Goal: Transaction & Acquisition: Book appointment/travel/reservation

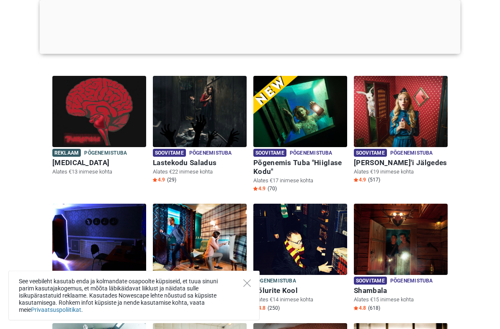
scroll to position [223, 0]
click at [249, 285] on icon "Close" at bounding box center [247, 283] width 8 height 8
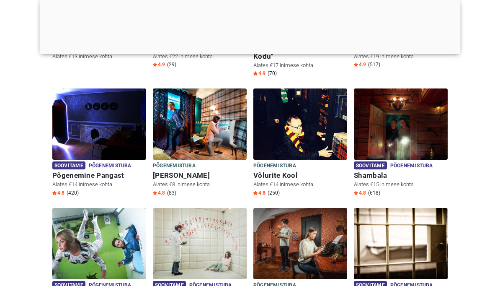
scroll to position [356, 0]
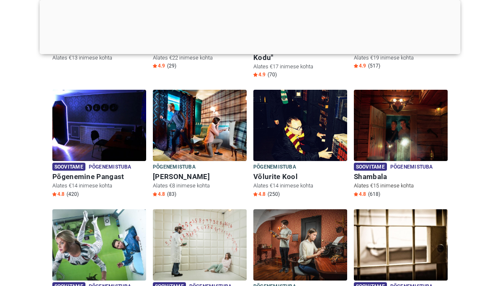
click at [394, 140] on img at bounding box center [401, 125] width 94 height 71
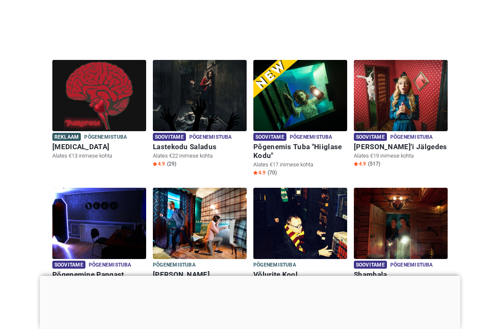
scroll to position [204, 0]
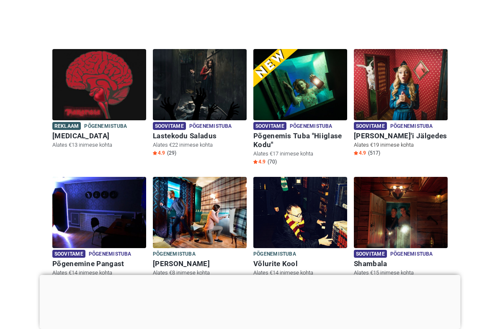
click at [411, 89] on img at bounding box center [401, 84] width 94 height 71
click at [385, 132] on h6 "Alice'i Jälgedes" at bounding box center [401, 136] width 94 height 9
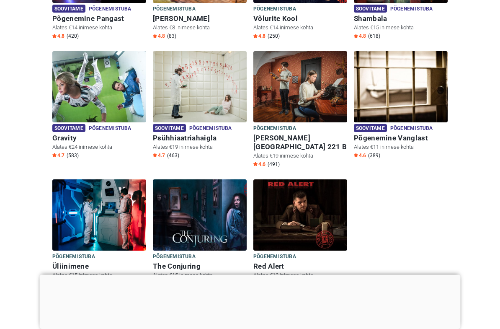
scroll to position [448, 0]
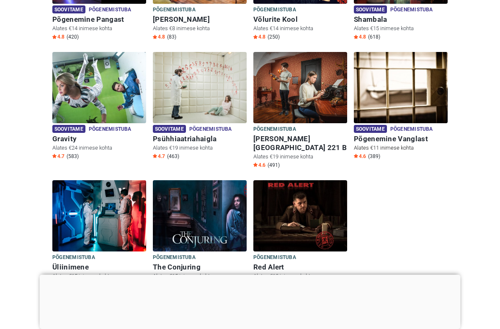
click at [404, 101] on img at bounding box center [401, 87] width 94 height 71
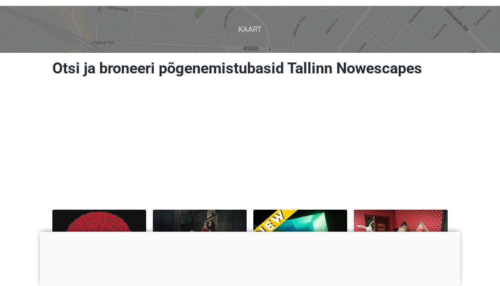
scroll to position [0, 0]
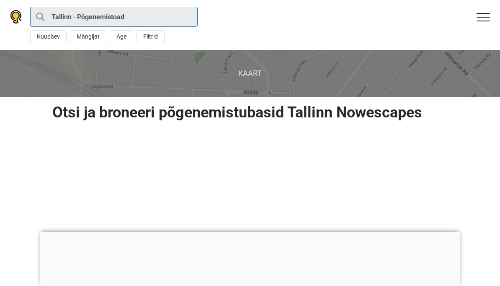
click at [58, 12] on input "Tallinn · Põgenemistoad" at bounding box center [114, 17] width 168 height 20
type input "[GEOGRAPHIC_DATA]"
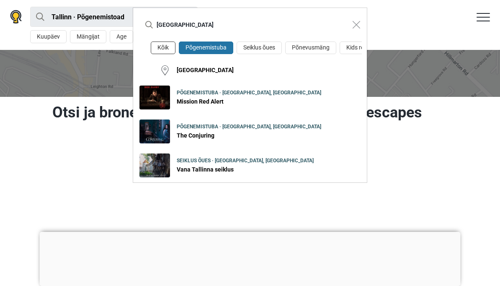
click at [164, 46] on button "Kõik" at bounding box center [163, 47] width 25 height 13
type input "[GEOGRAPHIC_DATA]"
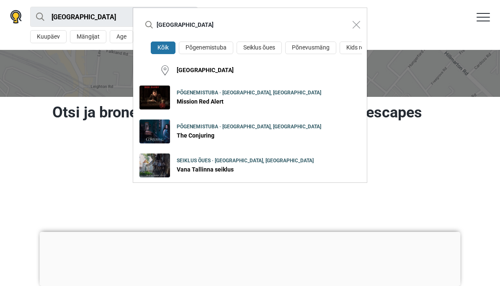
click at [483, 111] on div "Tallinn Kõik Põgenemistuba Seiklus õues Põnevusmäng Kids room Tallinn Põgenemis…" at bounding box center [250, 143] width 500 height 286
click at [355, 21] on img "Close modal" at bounding box center [357, 25] width 8 height 8
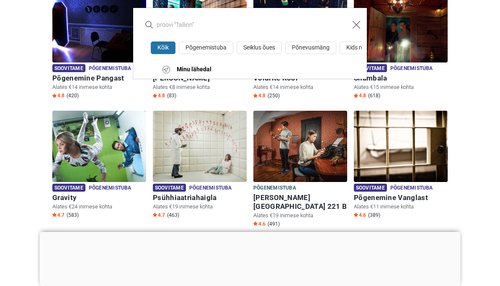
scroll to position [351, 0]
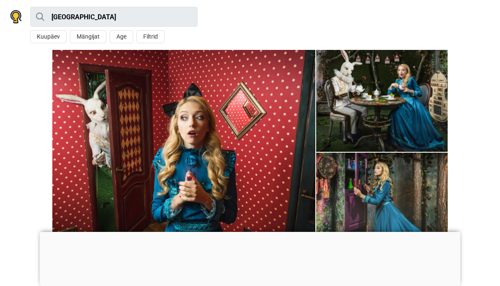
click at [251, 232] on div at bounding box center [250, 232] width 421 height 0
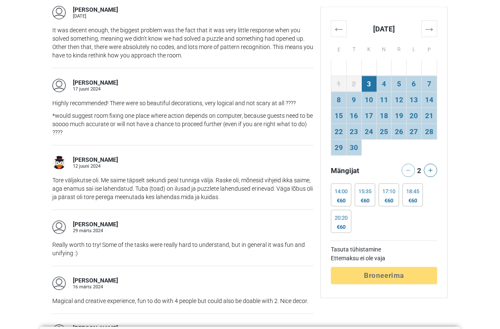
scroll to position [997, 0]
click at [428, 171] on icon at bounding box center [430, 170] width 4 height 4
click at [406, 169] on icon at bounding box center [408, 170] width 4 height 4
click at [407, 167] on div at bounding box center [405, 170] width 14 height 13
click at [428, 174] on button at bounding box center [430, 170] width 13 height 13
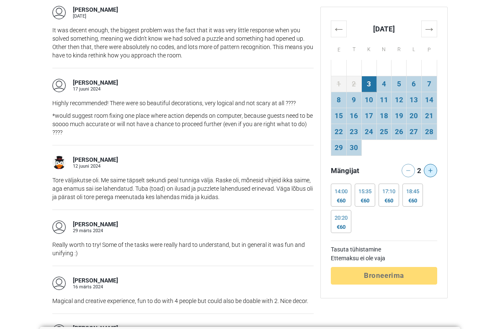
click at [429, 173] on button at bounding box center [430, 170] width 13 height 13
click at [432, 170] on div at bounding box center [433, 170] width 14 height 13
click at [430, 171] on div at bounding box center [433, 170] width 14 height 13
click at [432, 167] on div at bounding box center [433, 170] width 14 height 13
click at [410, 172] on icon at bounding box center [408, 170] width 4 height 4
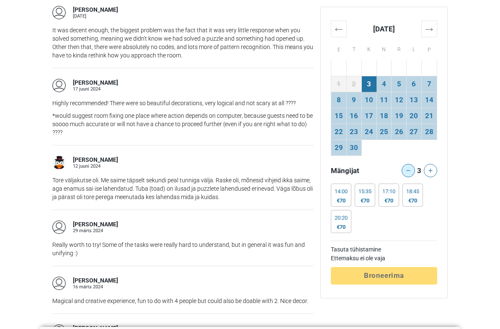
click at [407, 168] on icon at bounding box center [408, 170] width 4 height 4
click at [430, 168] on icon at bounding box center [430, 170] width 4 height 4
click at [432, 168] on button at bounding box center [430, 170] width 13 height 13
click at [410, 169] on icon at bounding box center [408, 170] width 4 height 4
click at [409, 170] on icon at bounding box center [408, 170] width 4 height 4
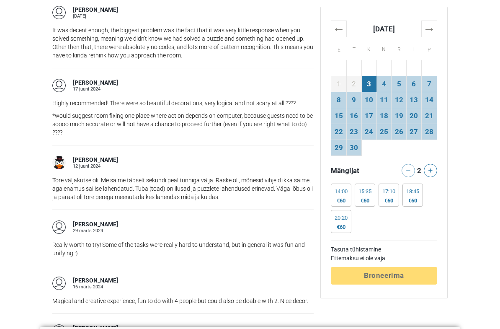
click at [411, 168] on div at bounding box center [405, 170] width 14 height 13
click at [409, 169] on div at bounding box center [405, 170] width 14 height 13
click at [406, 169] on div at bounding box center [405, 170] width 14 height 13
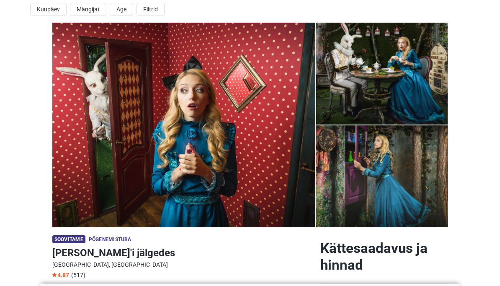
scroll to position [0, 0]
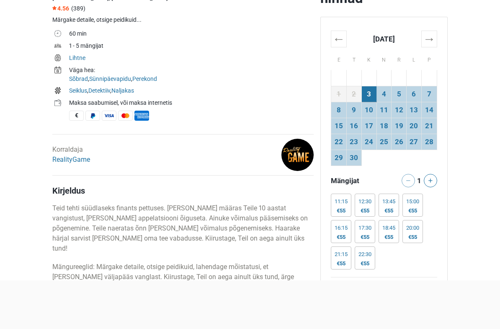
scroll to position [321, 0]
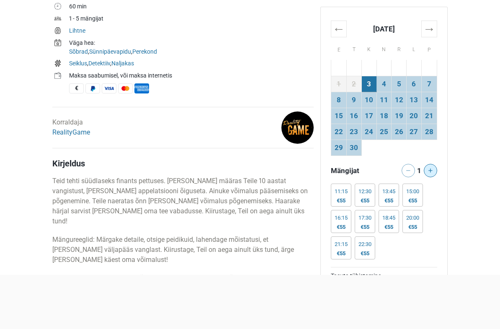
click at [431, 166] on button at bounding box center [430, 170] width 13 height 13
click at [431, 169] on icon at bounding box center [430, 170] width 4 height 4
click at [430, 170] on icon at bounding box center [430, 170] width 4 height 4
click at [407, 167] on button at bounding box center [408, 170] width 13 height 13
click at [404, 170] on button at bounding box center [408, 170] width 13 height 13
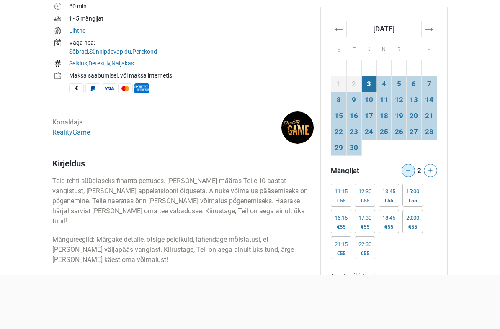
click at [409, 169] on icon at bounding box center [408, 170] width 4 height 4
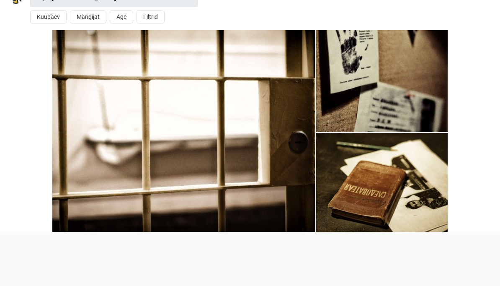
scroll to position [0, 0]
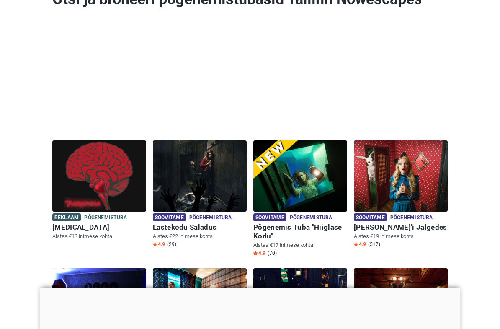
scroll to position [156, 0]
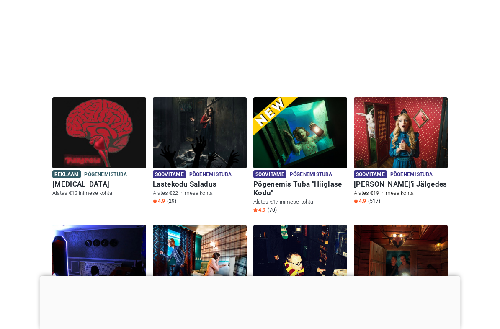
click at [403, 142] on img at bounding box center [401, 132] width 94 height 71
